Goal: Task Accomplishment & Management: Complete application form

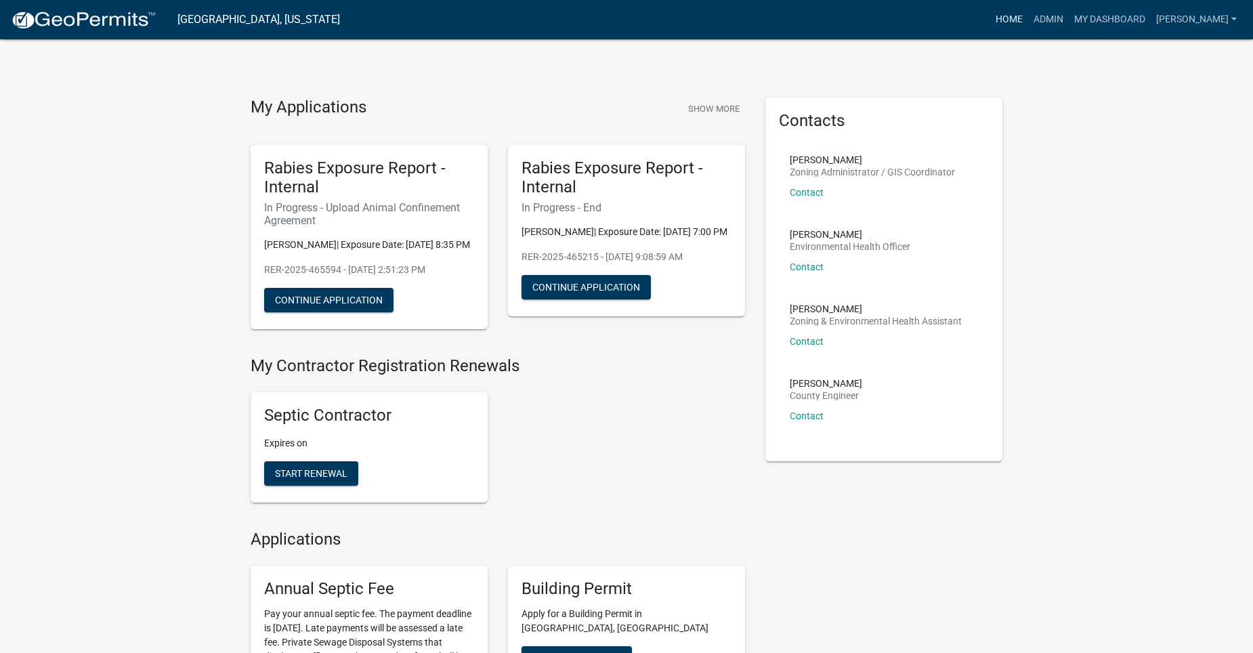
click at [1023, 17] on link "Home" at bounding box center [1009, 20] width 38 height 26
click at [1060, 14] on link "Admin" at bounding box center [1048, 20] width 41 height 26
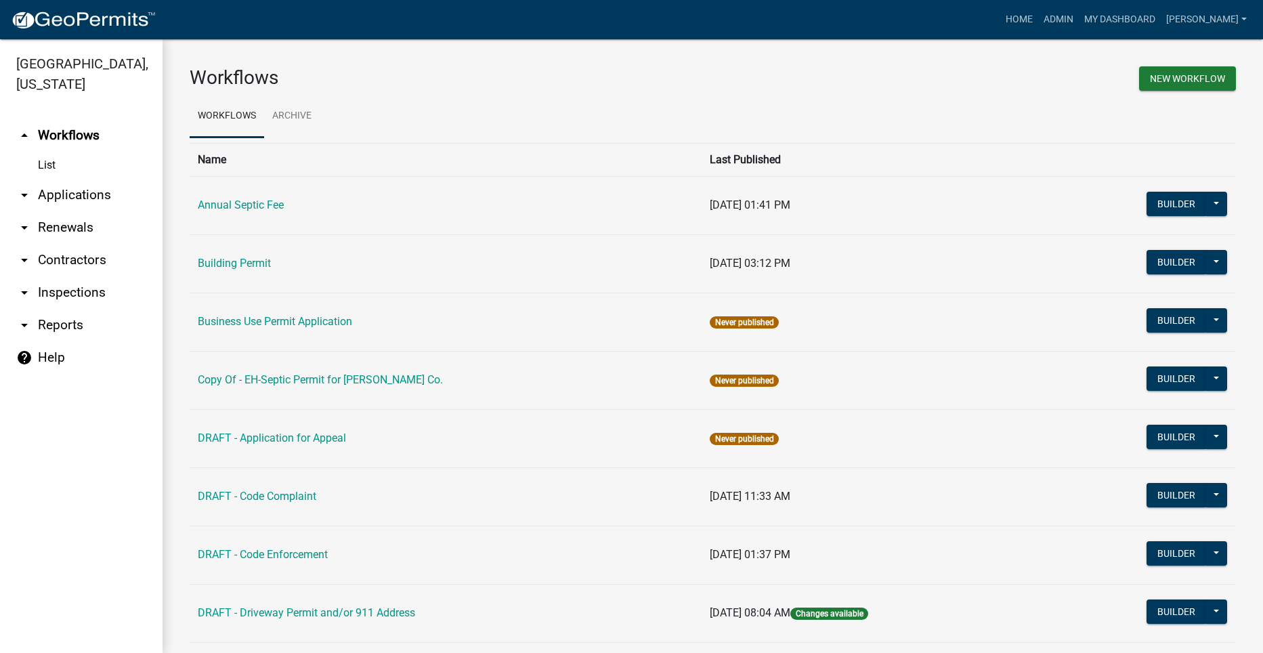
click at [83, 179] on link "arrow_drop_down Applications" at bounding box center [81, 195] width 163 height 33
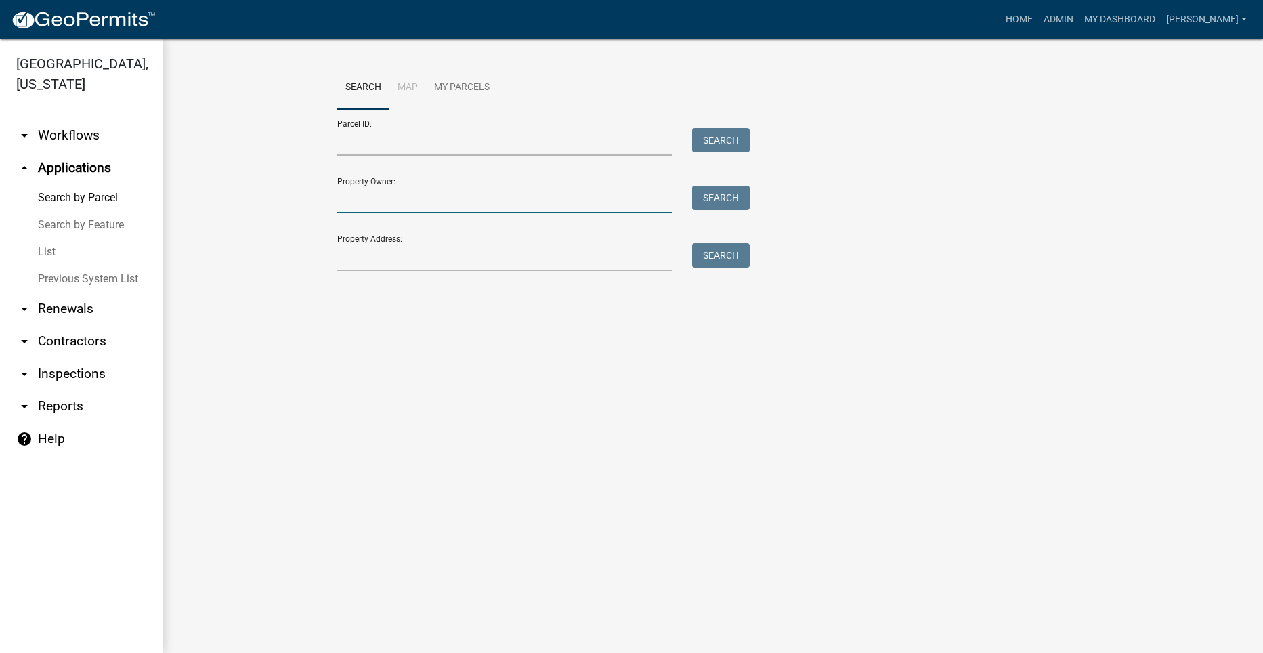
click at [364, 194] on input "Property Owner:" at bounding box center [504, 200] width 335 height 28
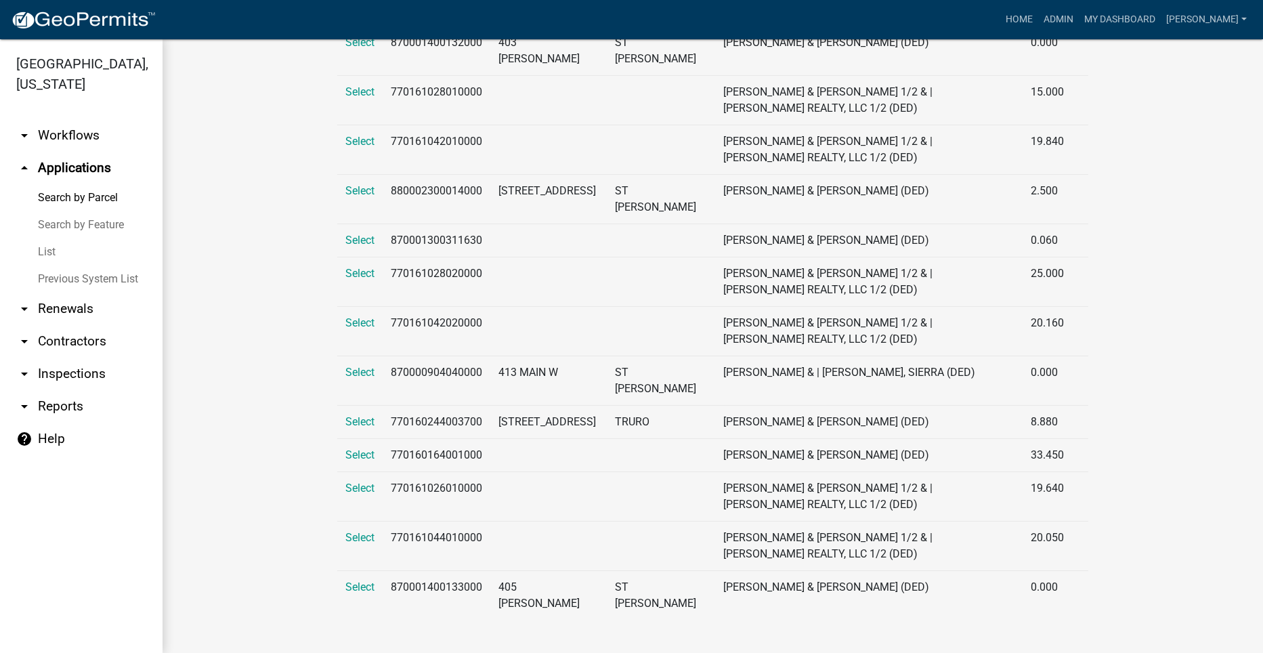
scroll to position [624, 0]
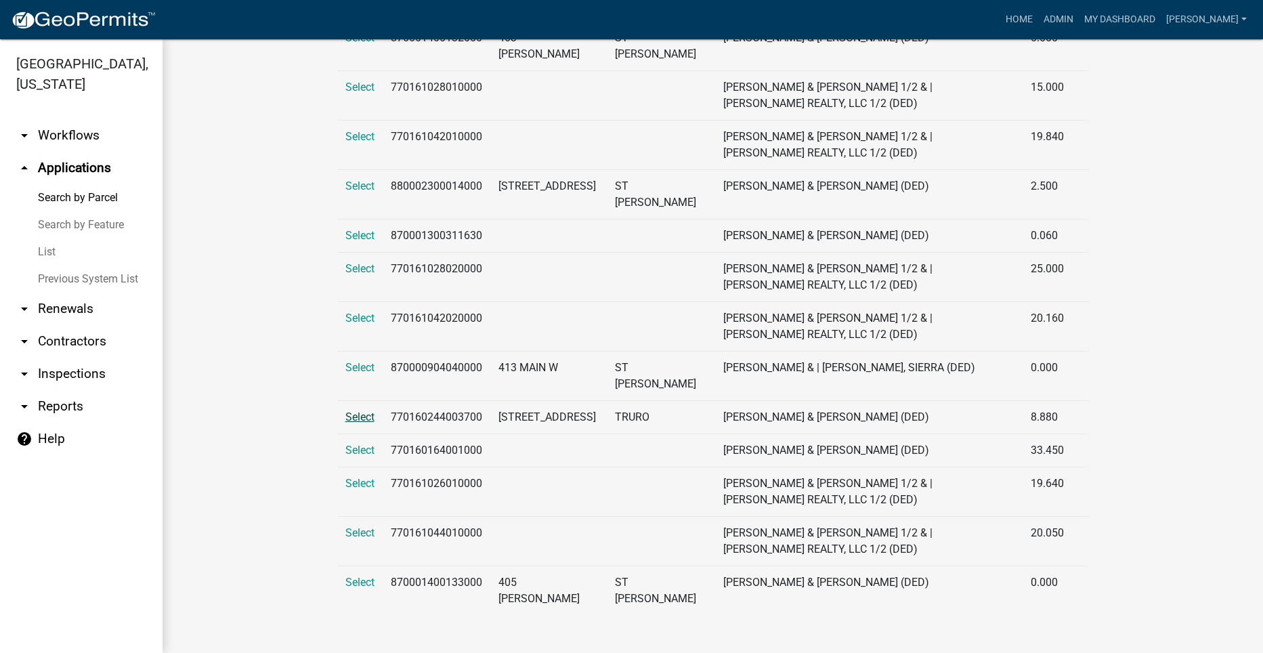
type input "[PERSON_NAME]"
click at [352, 420] on span "Select" at bounding box center [359, 416] width 29 height 13
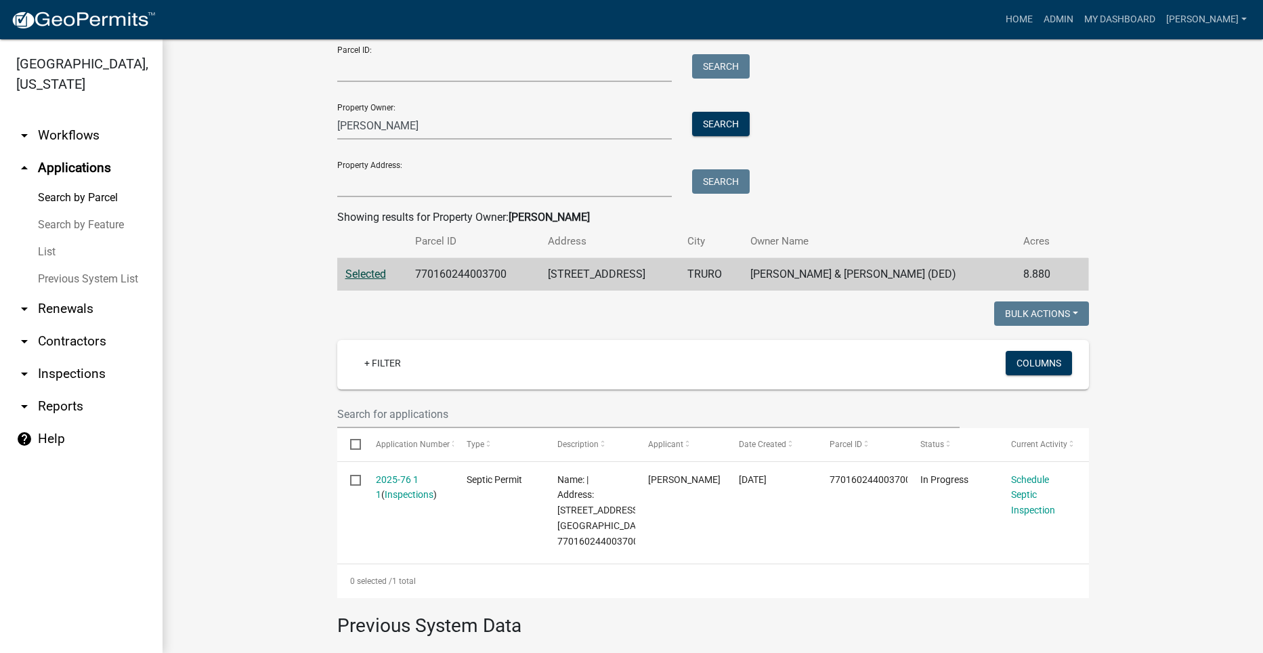
scroll to position [203, 0]
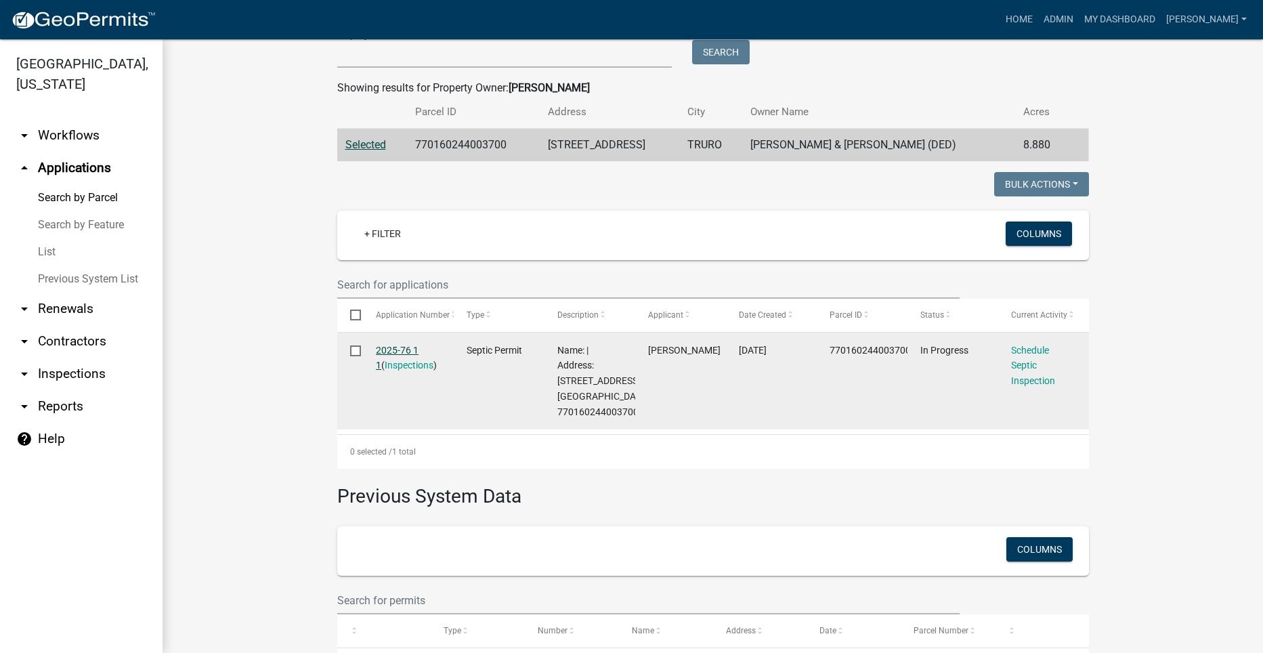
click at [395, 351] on link "2025-76 1 1" at bounding box center [397, 358] width 43 height 26
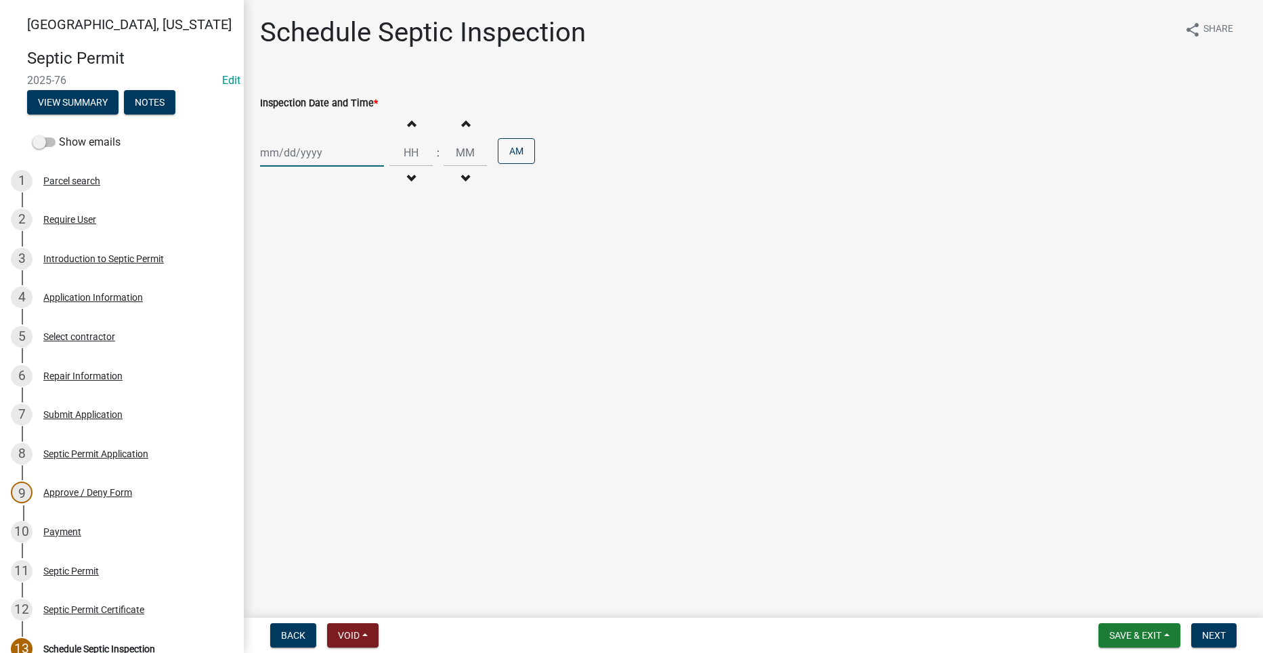
click at [293, 153] on div at bounding box center [322, 153] width 124 height 28
select select "9"
select select "2025"
click at [343, 244] on div "11" at bounding box center [339, 247] width 22 height 22
type input "[DATE]"
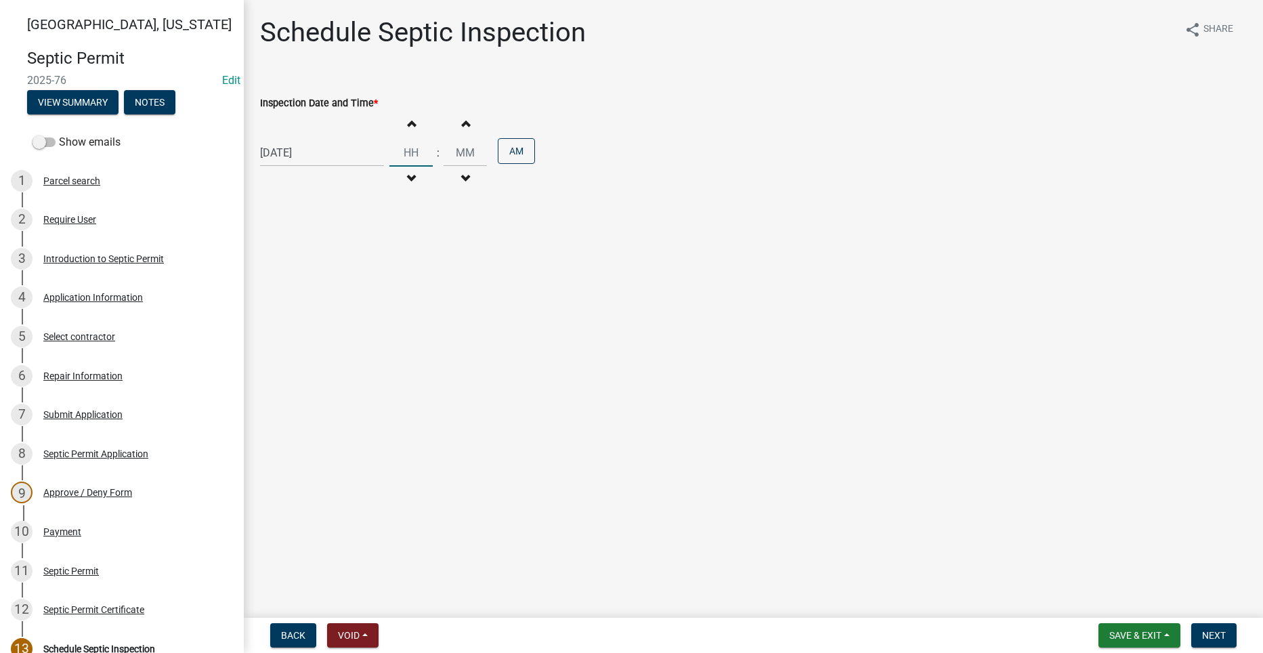
click at [409, 152] on input "Hours" at bounding box center [410, 153] width 43 height 28
type input "03"
type input "00"
click at [458, 155] on input "00" at bounding box center [465, 153] width 43 height 28
click at [535, 152] on span "CDT" at bounding box center [545, 153] width 21 height 16
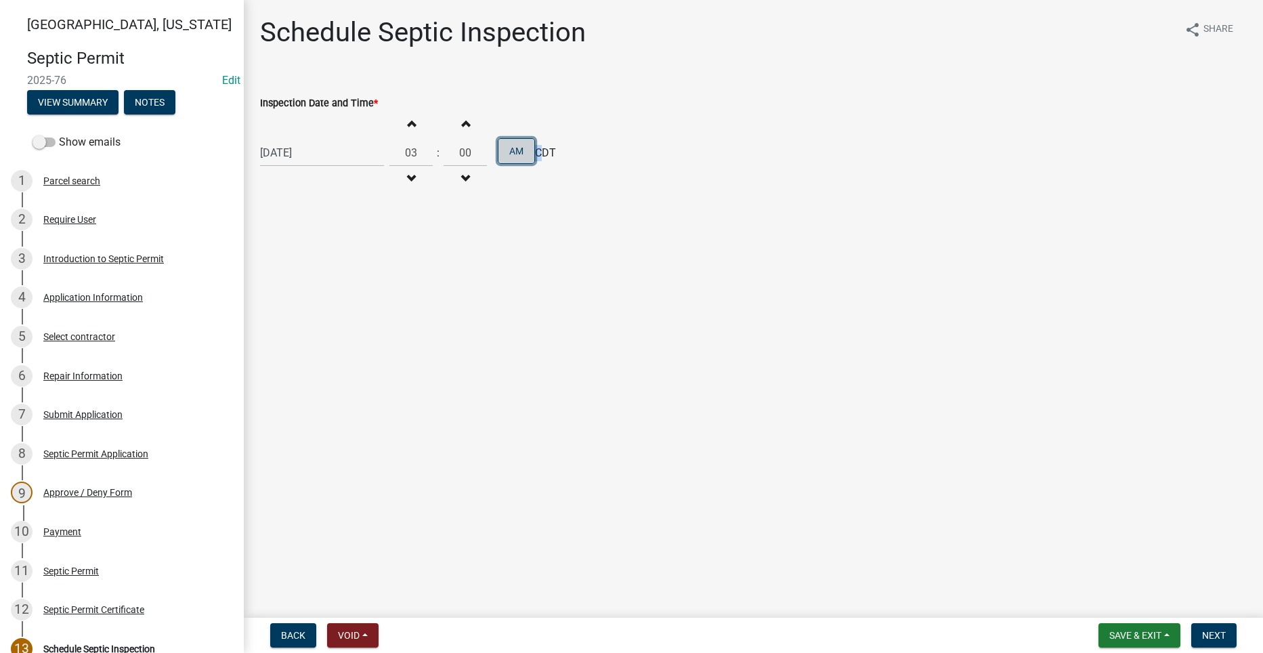
click at [519, 150] on button "AM" at bounding box center [516, 151] width 37 height 26
click at [1222, 632] on span "Next" at bounding box center [1214, 635] width 24 height 11
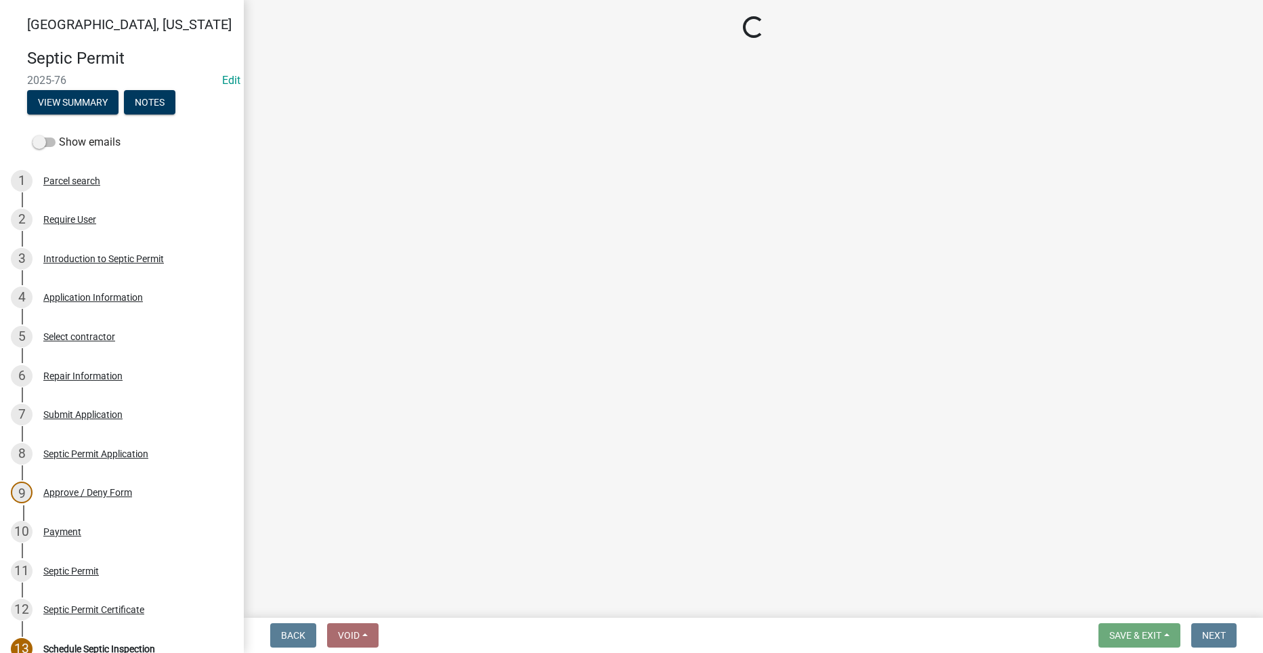
select select "dbe3a1b9-a4b3-48fa-b9c0-fee70399abae"
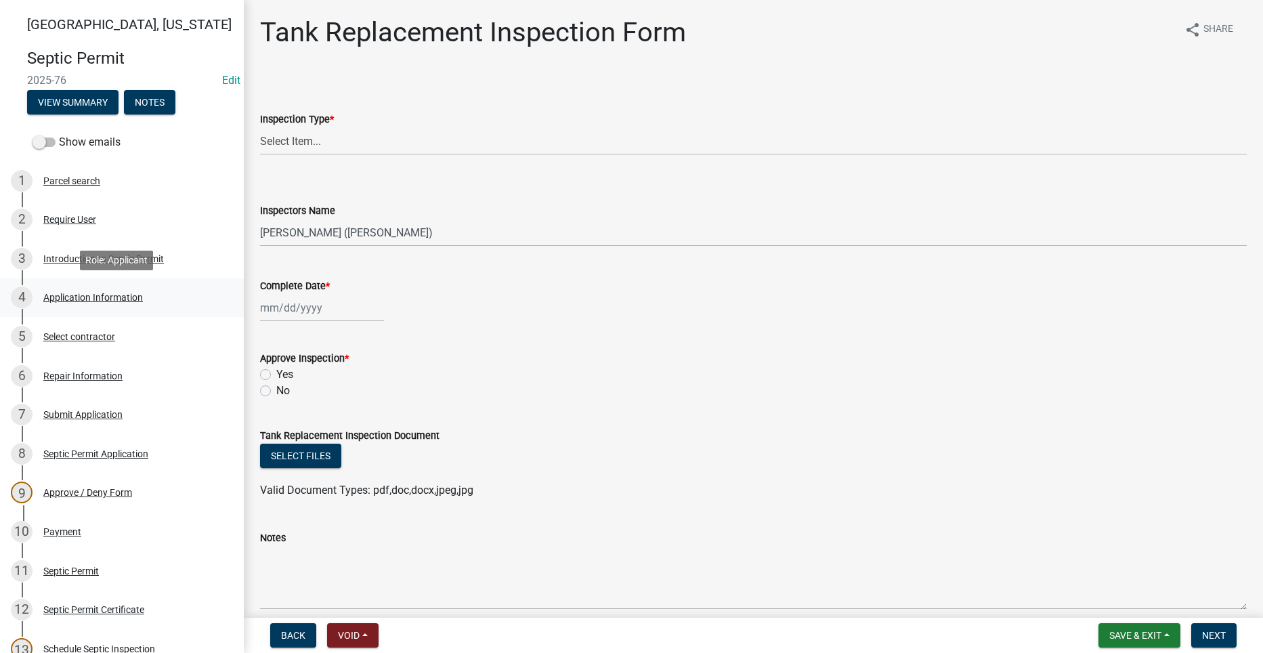
click at [81, 297] on div "Application Information" at bounding box center [93, 297] width 100 height 9
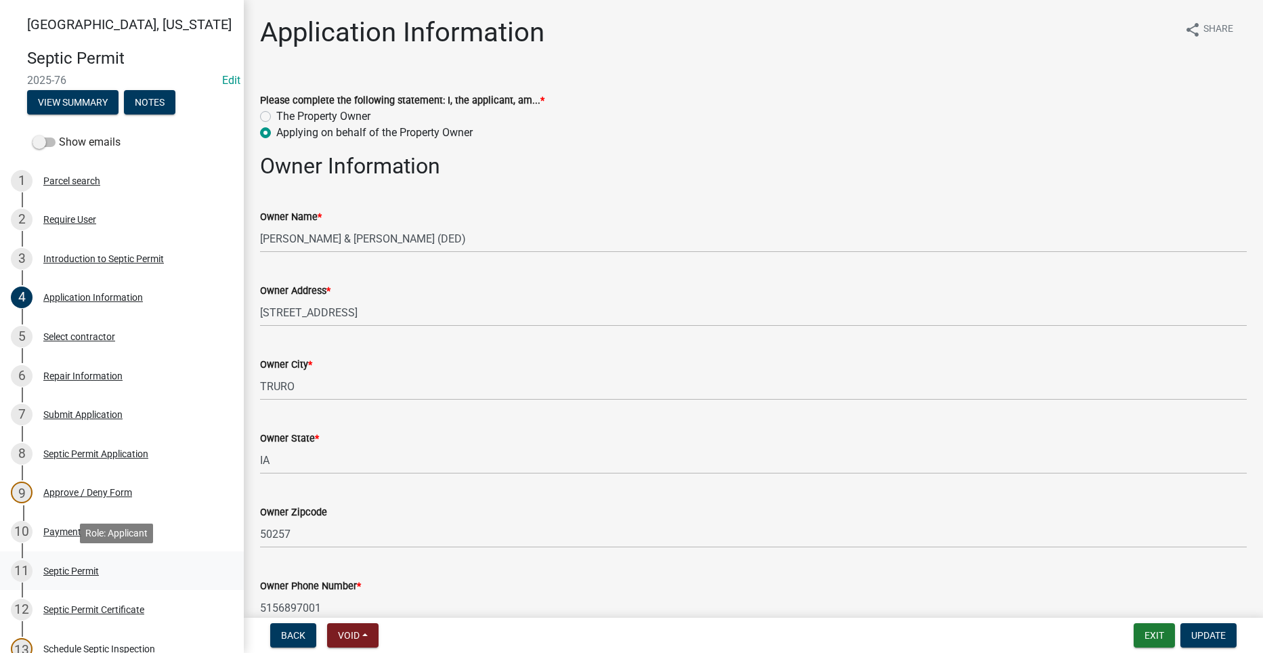
click at [99, 567] on div "Septic Permit" at bounding box center [71, 570] width 56 height 9
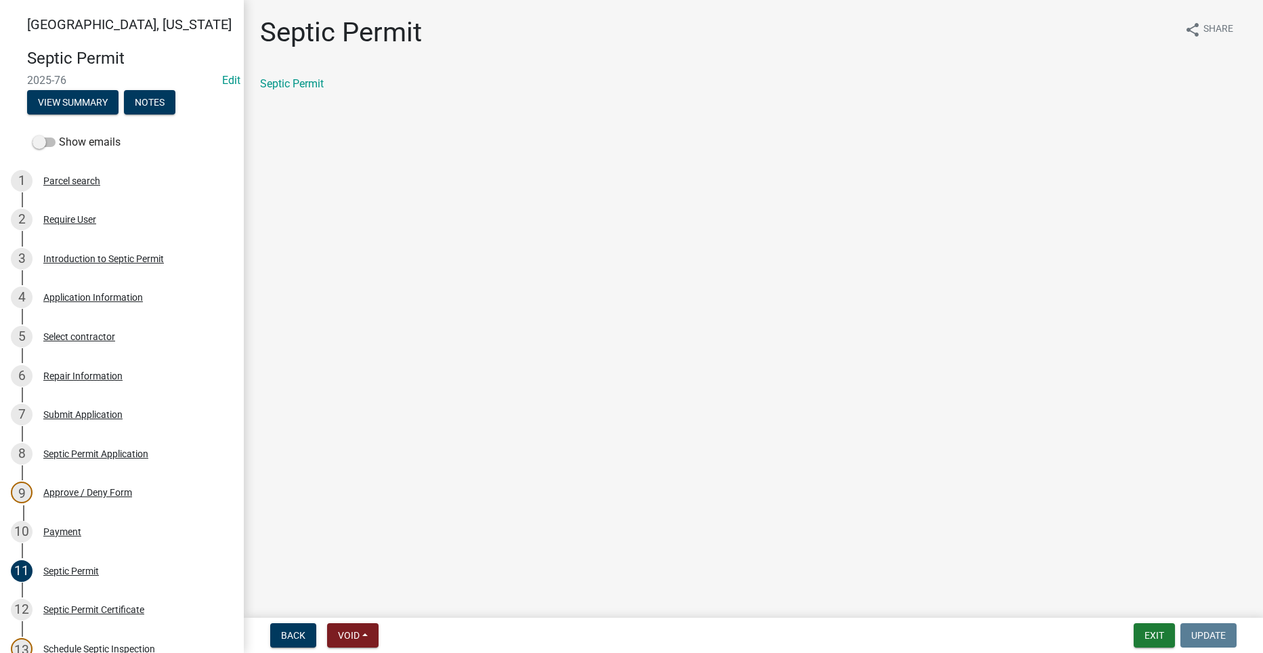
click at [290, 74] on div "Septic Permit share Share Septic Permit" at bounding box center [753, 65] width 1007 height 99
click at [286, 89] on link "Septic Permit" at bounding box center [292, 83] width 64 height 13
